Goal: Task Accomplishment & Management: Use online tool/utility

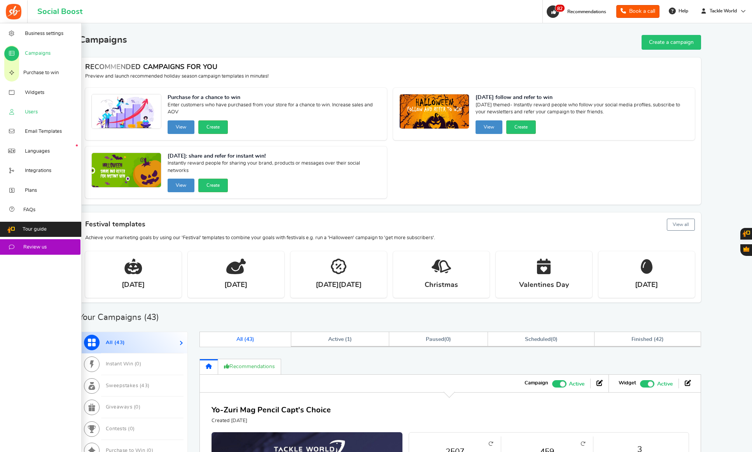
click at [24, 112] on link "Users" at bounding box center [41, 111] width 82 height 19
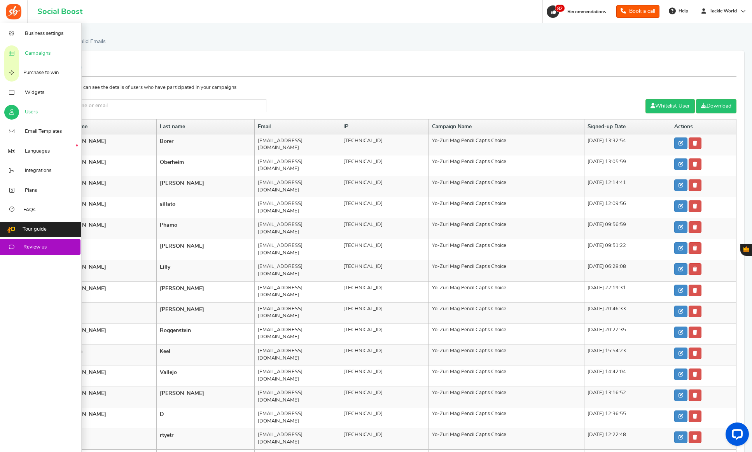
click at [39, 57] on span "Campaigns" at bounding box center [38, 53] width 26 height 7
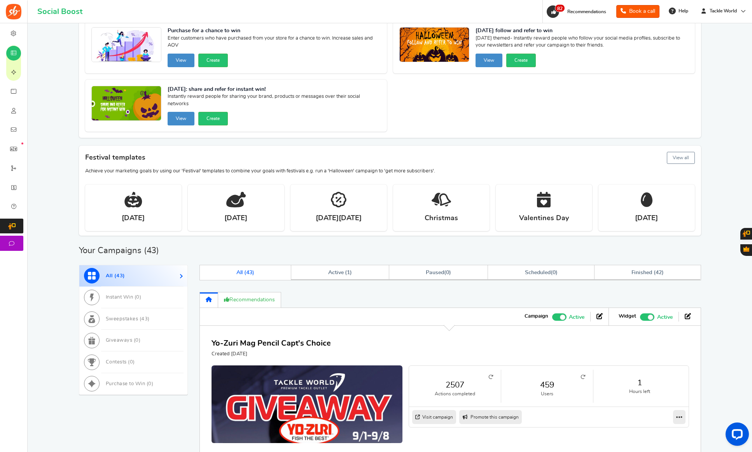
scroll to position [125, 0]
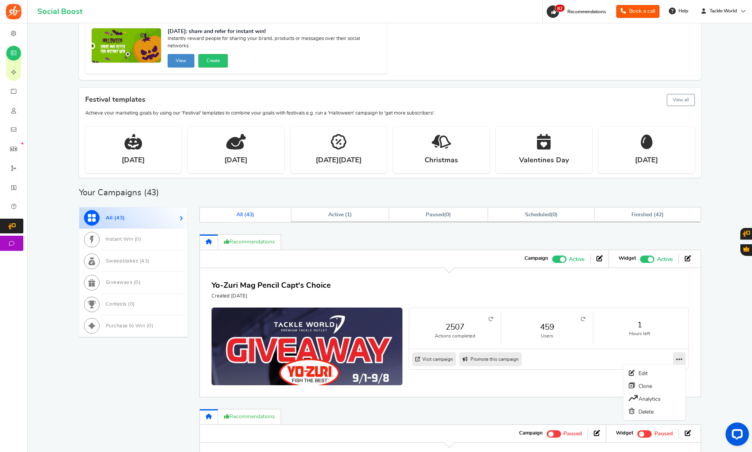
click at [685, 360] on link at bounding box center [679, 360] width 12 height 14
click at [651, 387] on link "Clone" at bounding box center [654, 386] width 58 height 13
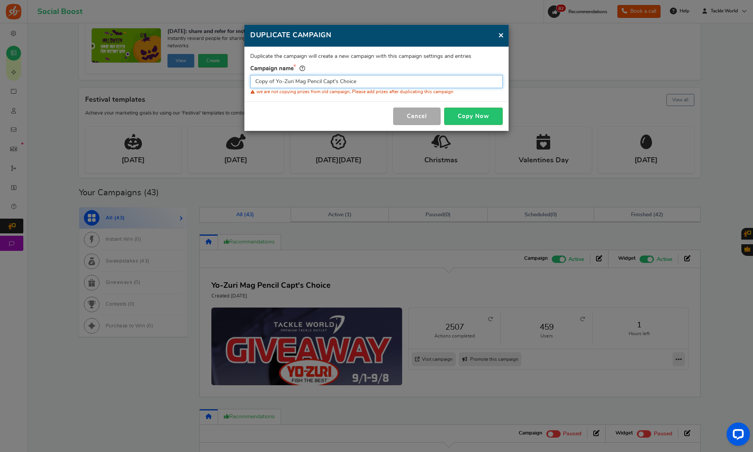
click at [349, 80] on input "Copy of Yo-Zuri Mag Pencil Capt's Choice" at bounding box center [376, 81] width 253 height 13
paste input "Tsunami Airwave Elite Destination Travel Surf Rod"
type input "Tsunami Airwave Elite Destination Travel Surf Rod"
click at [465, 115] on button "Copy Now" at bounding box center [473, 116] width 59 height 17
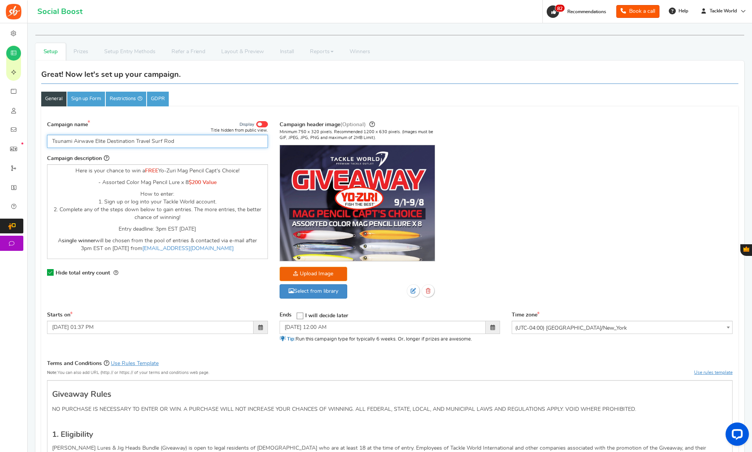
click at [190, 144] on input "Tsunami Airwave Elite Destination Travel Surf Rod" at bounding box center [157, 141] width 221 height 13
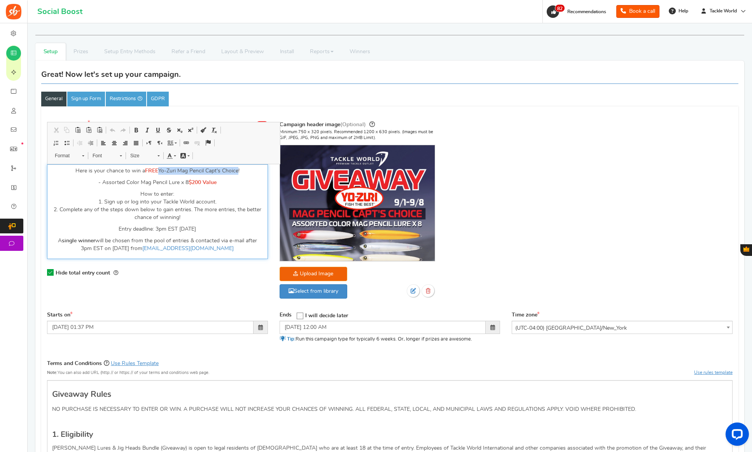
drag, startPoint x: 159, startPoint y: 170, endPoint x: 238, endPoint y: 169, distance: 78.9
click at [238, 169] on p "Here is your chance to win a FREE Yo-Zuri Mag Pencil Capt's Choice!" at bounding box center [157, 171] width 211 height 8
click at [211, 187] on p "- Assorted Color Mag Pencil Lure x 8 $200 Value" at bounding box center [157, 183] width 211 height 8
click at [217, 184] on p "- Assorted Color Mag Pencil Lure x 8 $200 Value" at bounding box center [157, 183] width 211 height 8
drag, startPoint x: 208, startPoint y: 184, endPoint x: 102, endPoint y: 185, distance: 105.4
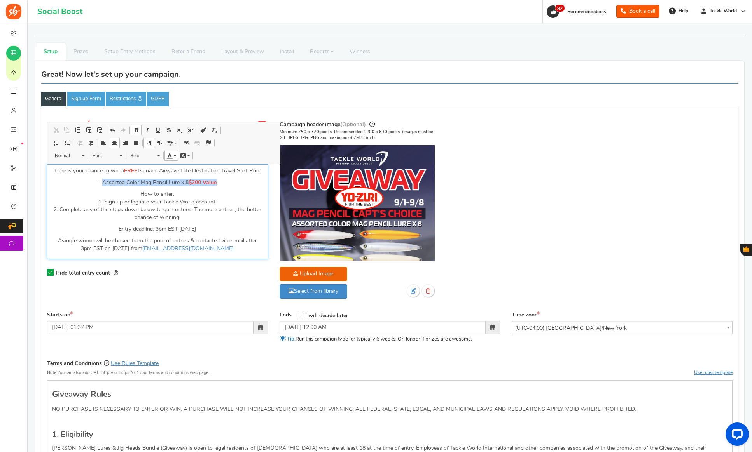
click at [102, 185] on p "- Assorted Color Mag Pencil Lure x 8 $200 Value" at bounding box center [157, 183] width 211 height 8
click at [182, 202] on p "How to enter: 1. Sign up or log into your Tackle World account. 2. Complete any…" at bounding box center [157, 205] width 211 height 31
click at [196, 231] on p "Entry deadline: 3pm EST [DATE]" at bounding box center [157, 229] width 211 height 8
click at [145, 249] on p "A single winner will be chosen from the pool of entries & contacted via e-mail …" at bounding box center [157, 245] width 211 height 16
click at [180, 240] on p "A single winner will be chosen from the pool of entries & contacted via e-mail …" at bounding box center [157, 245] width 211 height 16
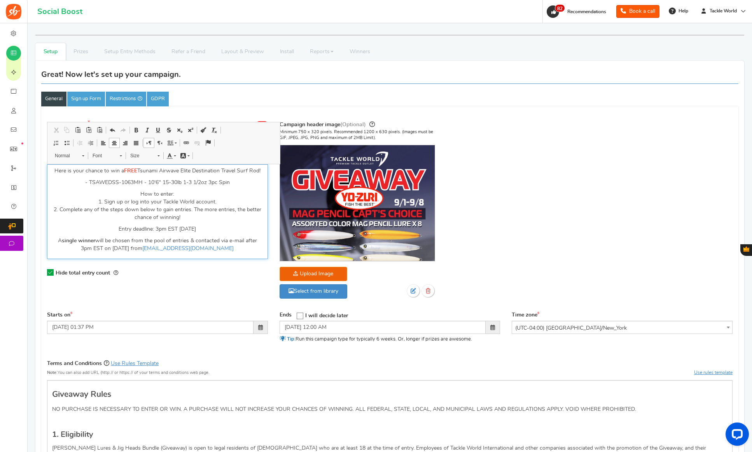
click at [166, 246] on p "A single winner will be chosen from the pool of entries & contacted via e-mail …" at bounding box center [157, 245] width 211 height 16
click at [185, 318] on div "Starts on [DATE] 01:37 PM" at bounding box center [157, 323] width 221 height 23
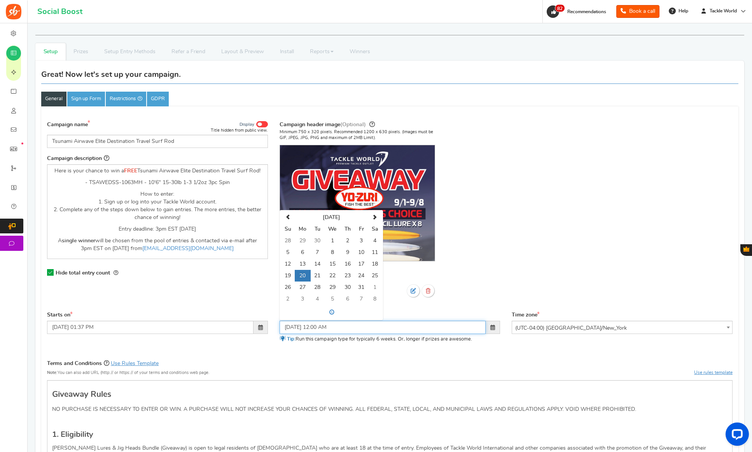
click at [327, 330] on input "[DATE] 12:00 AM" at bounding box center [383, 327] width 206 height 13
click at [290, 214] on th at bounding box center [288, 218] width 14 height 12
click at [299, 260] on td "15" at bounding box center [303, 265] width 16 height 12
drag, startPoint x: 337, startPoint y: 316, endPoint x: 349, endPoint y: 299, distance: 21.8
click at [337, 316] on span at bounding box center [331, 312] width 100 height 12
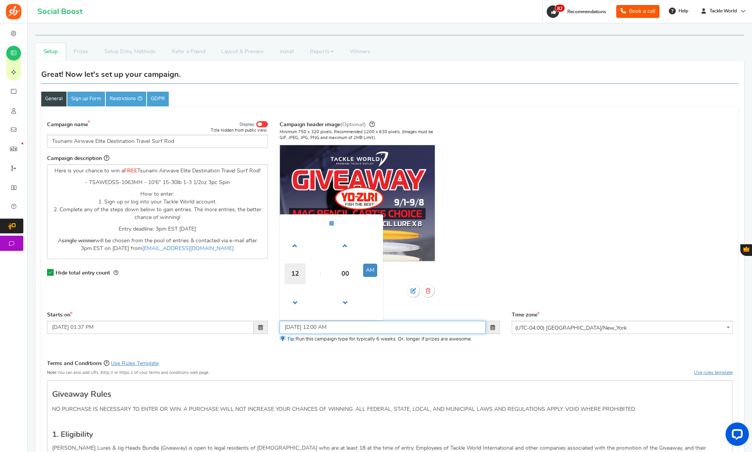
click at [302, 273] on span "12" at bounding box center [295, 274] width 21 height 21
click at [366, 256] on td "03" at bounding box center [368, 256] width 25 height 25
click at [370, 274] on button "AM" at bounding box center [370, 270] width 14 height 13
type input "[DATE] 03:00 PM"
click at [428, 305] on div "Minimum 750 x 320 pixels. Recommended 1200 x 630 pixels. (Images must be GIF, J…" at bounding box center [357, 217] width 155 height 177
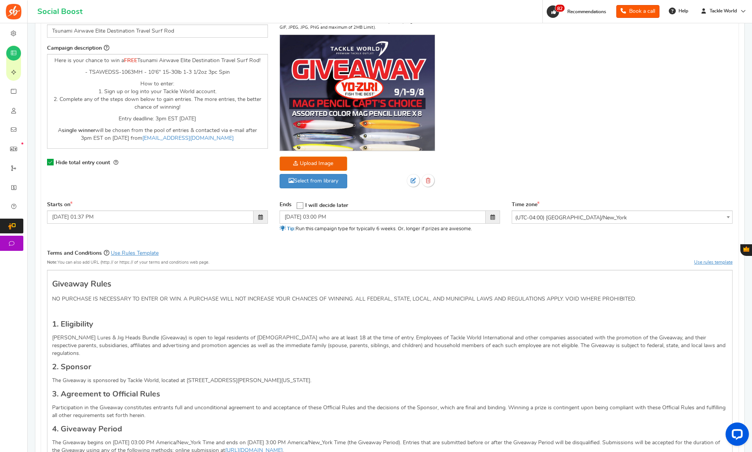
scroll to position [222, 0]
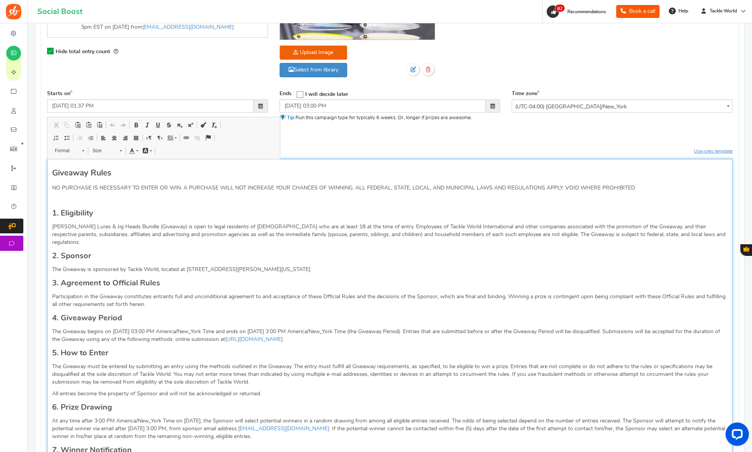
click at [124, 328] on p "The Giveaway begins on [DATE] 03:00 PM America/New_York Time and ends on [DATE]…" at bounding box center [389, 336] width 675 height 16
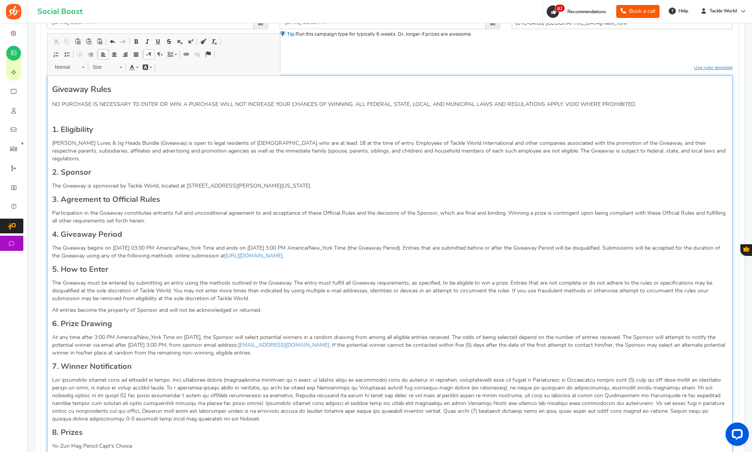
scroll to position [307, 0]
click at [271, 242] on p "The Giveaway begins on [DATE] 03:00 PM America/New_York Time and ends on [DATE]…" at bounding box center [389, 250] width 675 height 16
drag, startPoint x: 285, startPoint y: 294, endPoint x: 276, endPoint y: 292, distance: 9.0
click at [285, 294] on div "Giveaway Rules NO PURCHASE IS NECESSARY TO ENTER OR WIN. A PURCHASE WILL NOT IN…" at bounding box center [389, 433] width 685 height 720
click at [194, 332] on p "At any time after 3:00 PM America/New_York Time on [DATE], the Sponsor will sel…" at bounding box center [389, 343] width 675 height 23
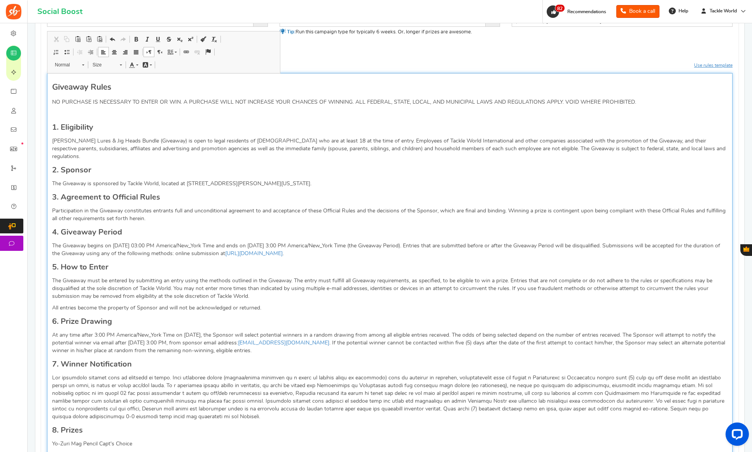
click at [140, 335] on p "At any time after 3:00 PM America/New_York Time on [DATE], the Sponsor will sel…" at bounding box center [389, 343] width 675 height 23
click at [273, 341] on link "[EMAIL_ADDRESS][DOMAIN_NAME]" at bounding box center [283, 343] width 91 height 5
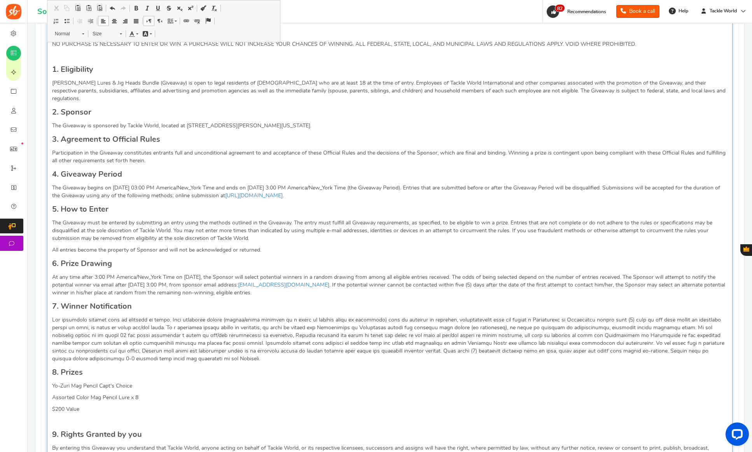
scroll to position [433, 0]
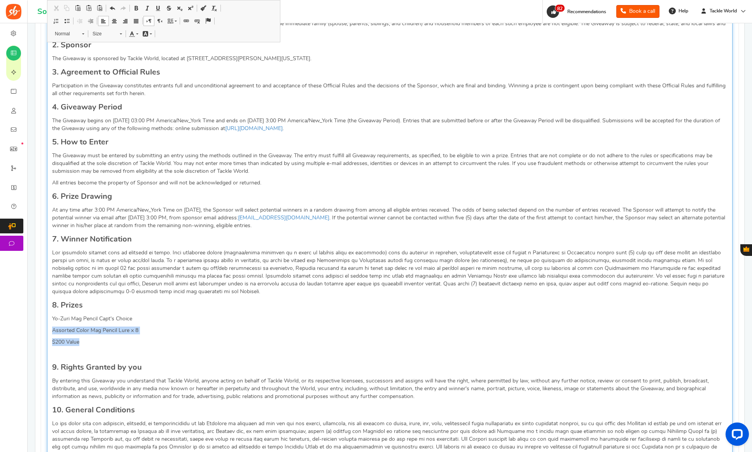
drag, startPoint x: 104, startPoint y: 338, endPoint x: 48, endPoint y: 324, distance: 58.2
click at [48, 324] on div "Giveaway Rules NO PURCHASE IS NECESSARY TO ENTER OR WIN. A PURCHASE WILL NOT IN…" at bounding box center [389, 308] width 685 height 720
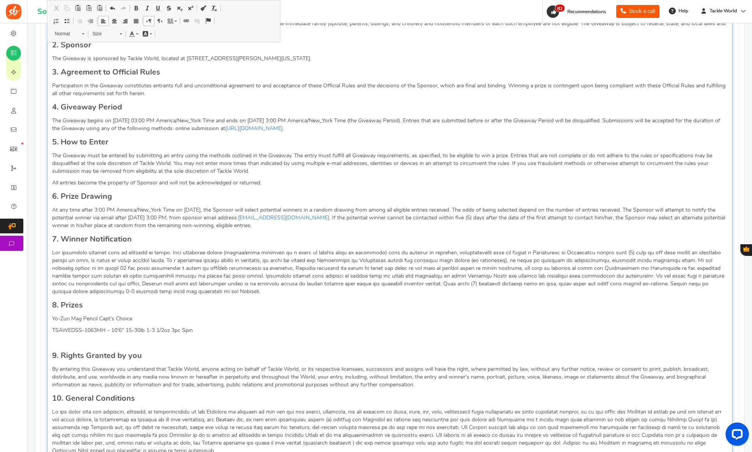
click at [105, 315] on p "Yo-Zuri Mag Pencil Capt's Choice" at bounding box center [389, 319] width 675 height 8
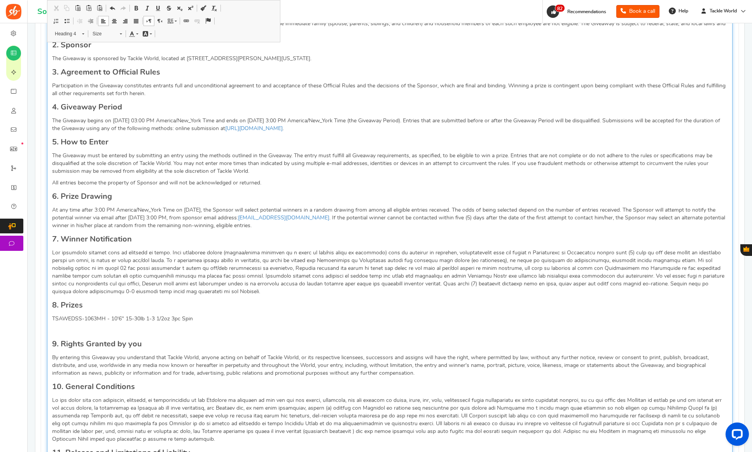
click at [51, 312] on div "Giveaway Rules NO PURCHASE IS NECESSARY TO ENTER OR WIN. A PURCHASE WILL NOT IN…" at bounding box center [389, 296] width 685 height 697
click at [269, 339] on h4 "9. Rights Granted by you" at bounding box center [389, 345] width 675 height 12
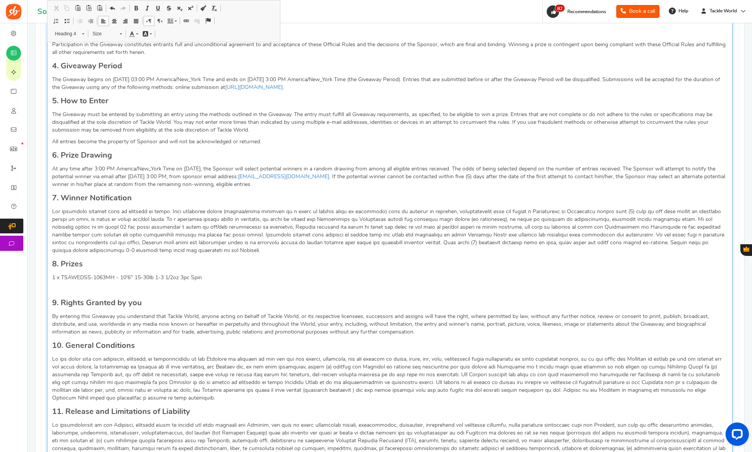
scroll to position [475, 0]
click at [149, 285] on p "Editor, competition_terms" at bounding box center [389, 289] width 675 height 8
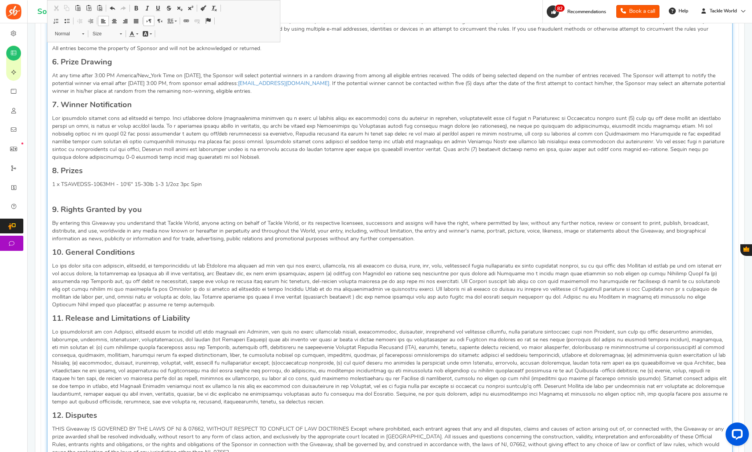
scroll to position [870, 0]
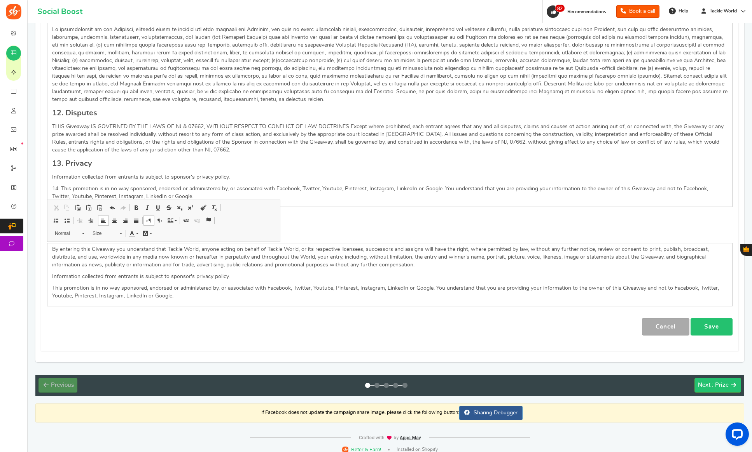
click at [708, 325] on link "Save" at bounding box center [711, 326] width 42 height 17
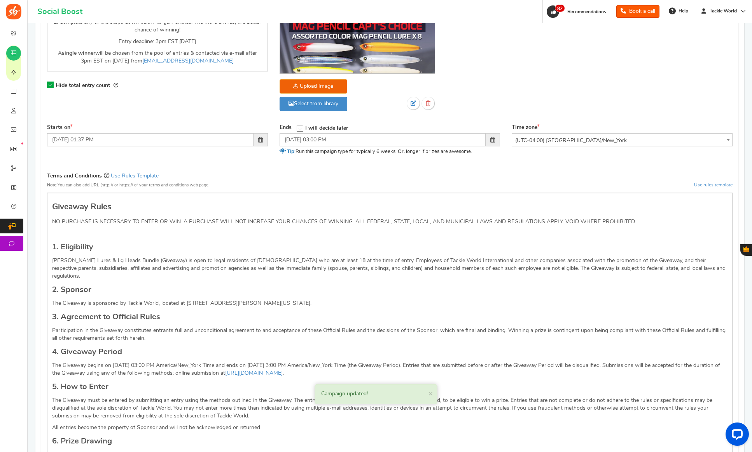
scroll to position [0, 0]
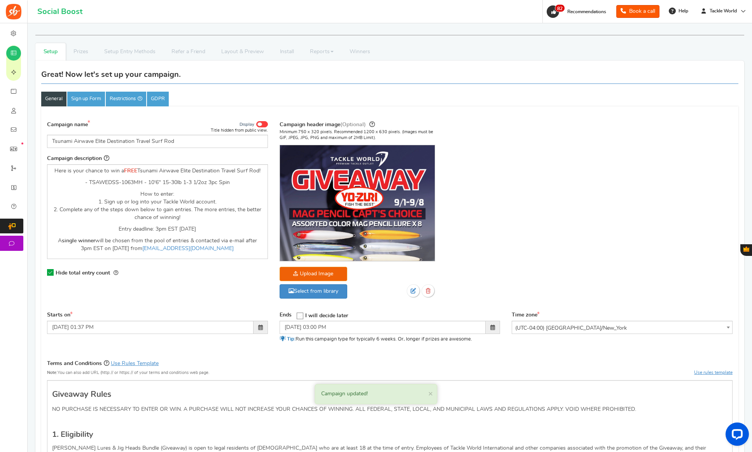
click at [575, 133] on div "Campaign name Display Title hidden from public view. Tsunami Airwave Elite Dest…" at bounding box center [389, 214] width 697 height 196
drag, startPoint x: 650, startPoint y: 56, endPoint x: 666, endPoint y: 6, distance: 53.0
click at [650, 56] on ul "Setup Prizes Setup Entry Methods Reward Setup Refer a Friend Layout & Preview L…" at bounding box center [389, 51] width 709 height 17
